Goal: Task Accomplishment & Management: Manage account settings

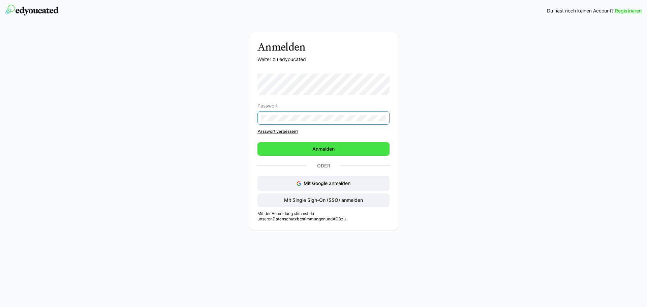
click at [324, 150] on span "Anmelden" at bounding box center [323, 148] width 24 height 7
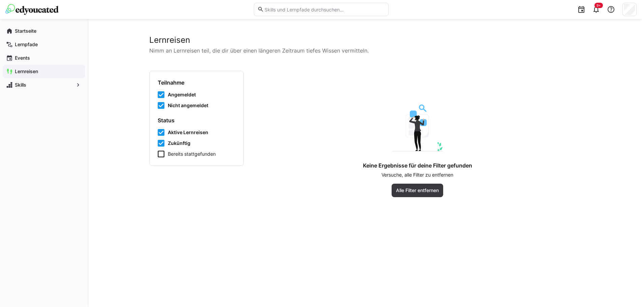
click at [33, 67] on div "Lernreisen" at bounding box center [44, 71] width 82 height 13
click at [432, 193] on span "Alle Filter entfernen" at bounding box center [417, 190] width 45 height 7
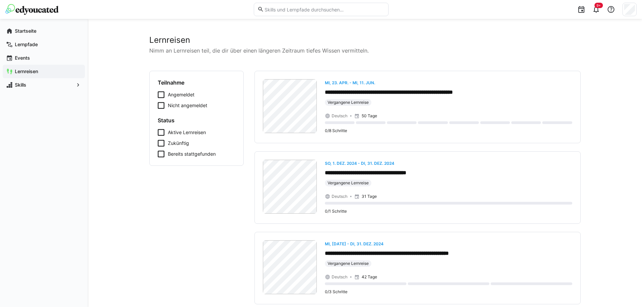
click at [163, 109] on form "Teilnahme Angemeldet Nicht angemeldet Status Aktive Lernreisen Zukünftig Bereit…" at bounding box center [196, 118] width 77 height 78
click at [165, 108] on eds-checkbox "Nicht angemeldet" at bounding box center [196, 105] width 77 height 7
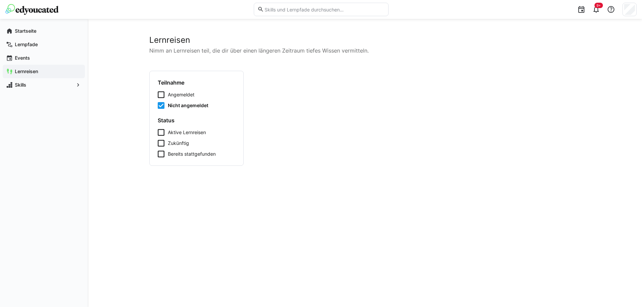
click at [164, 94] on eds-checkbox "Angemeldet" at bounding box center [196, 94] width 77 height 7
click at [160, 108] on icon at bounding box center [161, 105] width 7 height 7
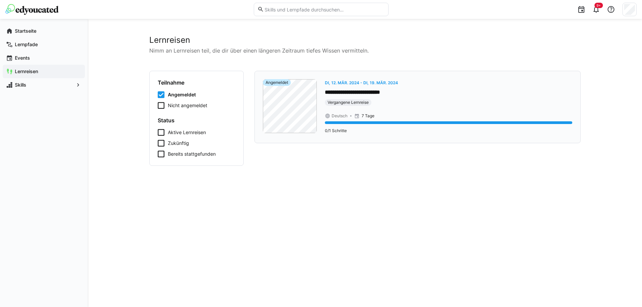
click at [344, 118] on span "Deutsch" at bounding box center [339, 115] width 16 height 5
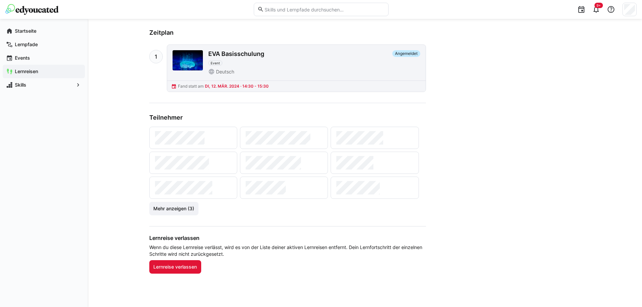
scroll to position [359, 0]
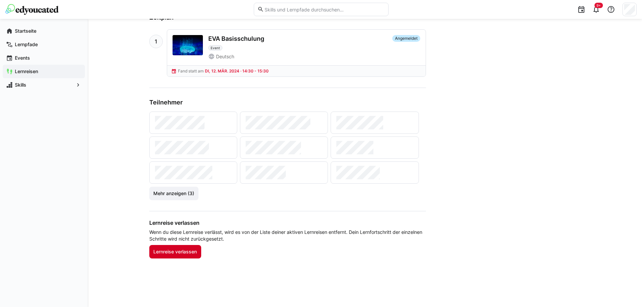
click at [190, 247] on span "Lernreise verlassen" at bounding box center [175, 251] width 52 height 13
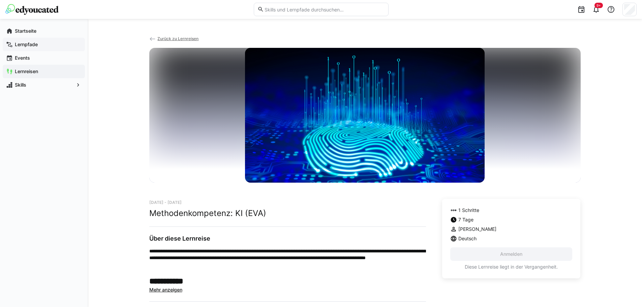
click at [0, 0] on app-navigation-label "Lernpfade" at bounding box center [0, 0] width 0 height 0
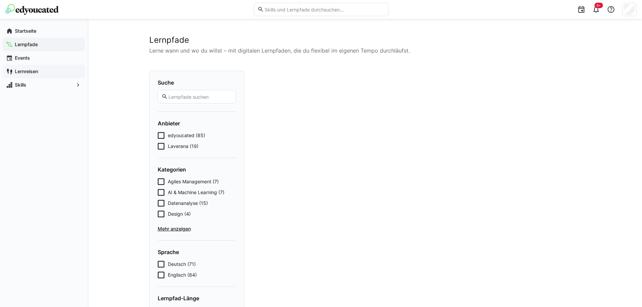
click at [17, 67] on div "Lernreisen" at bounding box center [44, 71] width 82 height 13
click at [31, 75] on div "Lernreisen" at bounding box center [44, 71] width 82 height 13
click at [39, 84] on span "Skills" at bounding box center [44, 84] width 60 height 7
click at [0, 0] on app-navigation-label "Lernreisen" at bounding box center [0, 0] width 0 height 0
